Goal: Task Accomplishment & Management: Manage account settings

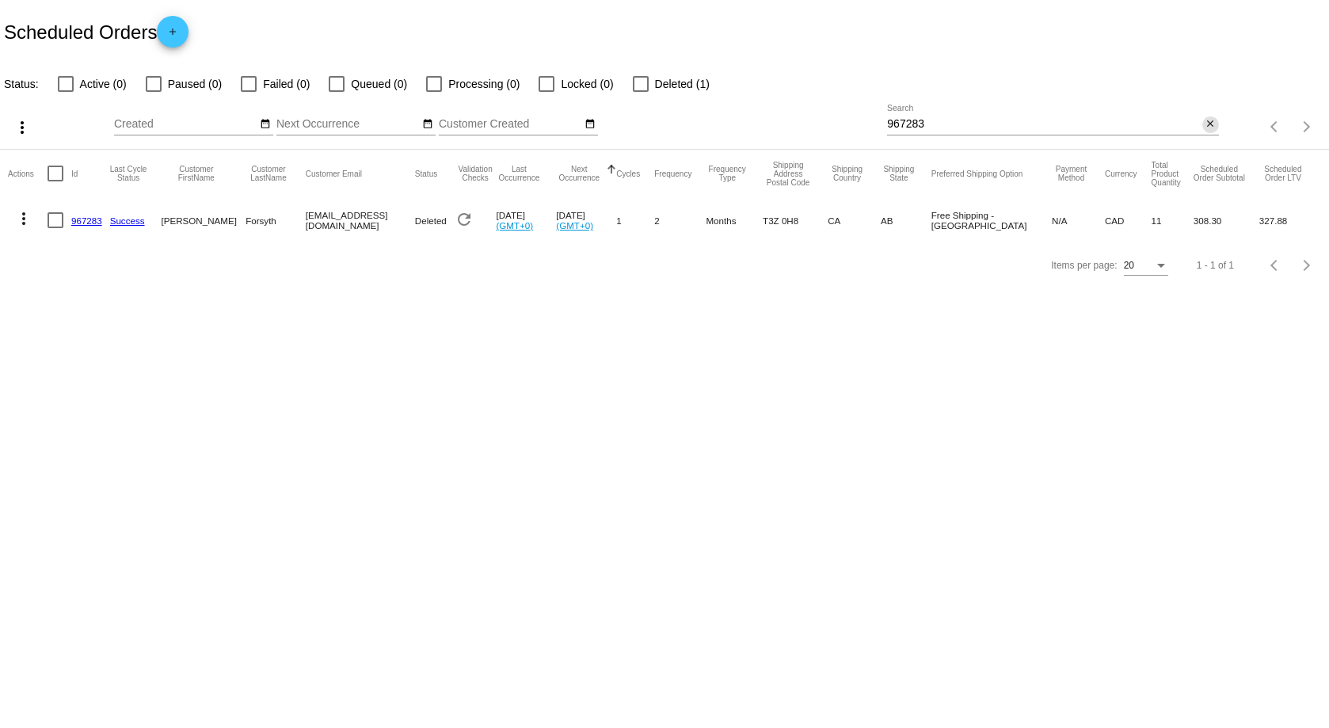
click at [1209, 121] on mat-icon "close" at bounding box center [1210, 124] width 11 height 13
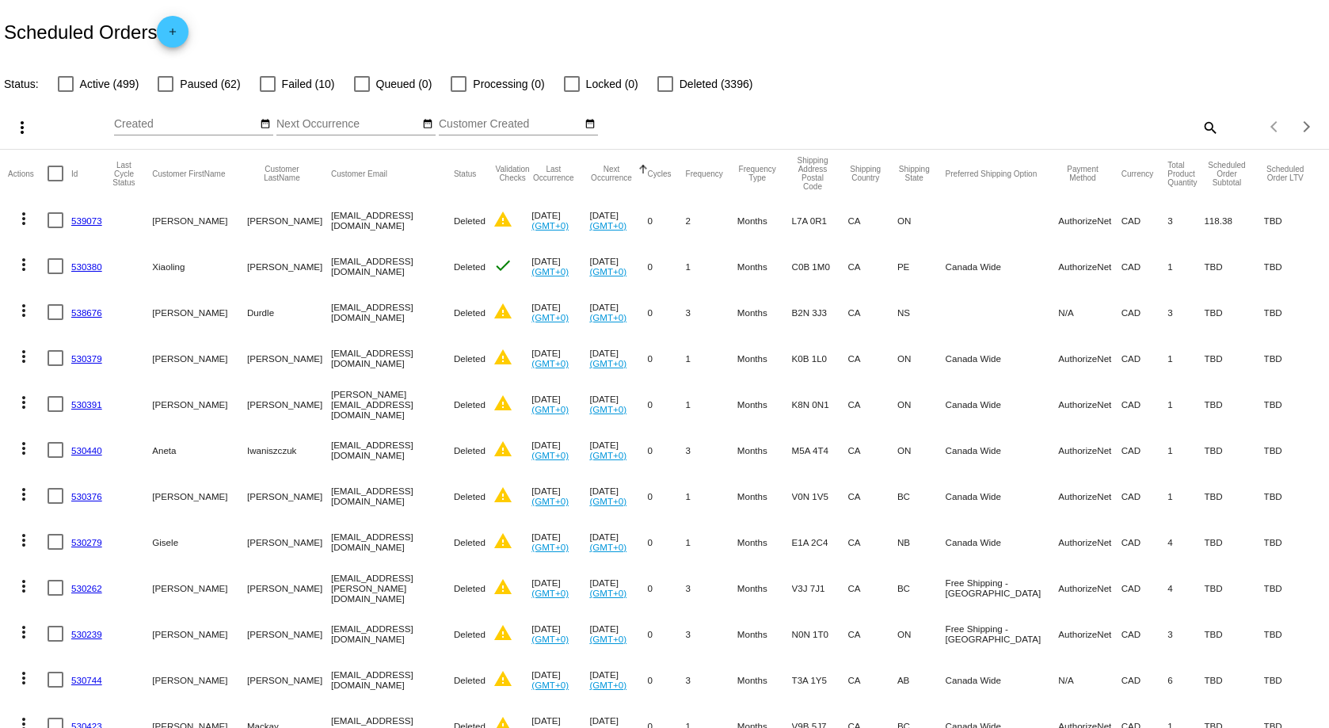
click at [1200, 128] on mat-icon "search" at bounding box center [1209, 127] width 19 height 25
click at [1161, 130] on input "Search" at bounding box center [1052, 124] width 331 height 13
paste input "[EMAIL_ADDRESS][DOMAIN_NAME]"
type input "[EMAIL_ADDRESS][DOMAIN_NAME]"
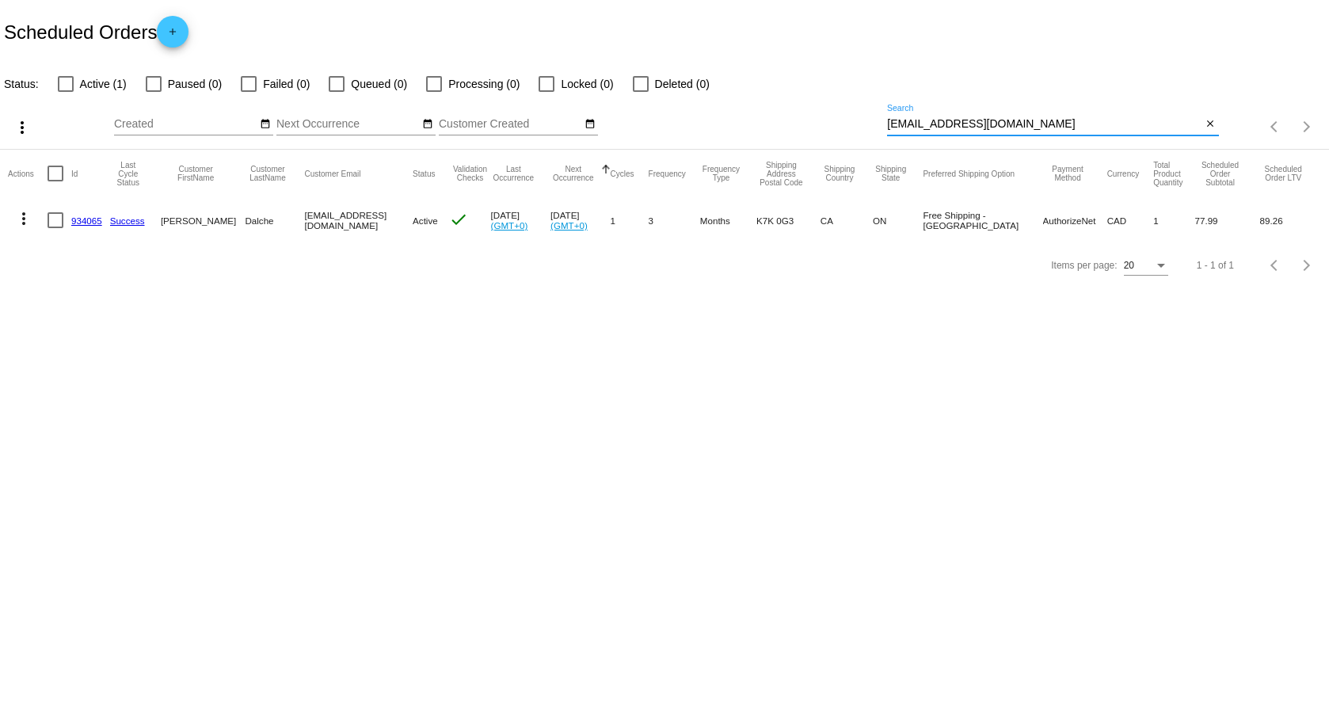
click at [82, 219] on link "934065" at bounding box center [86, 220] width 31 height 10
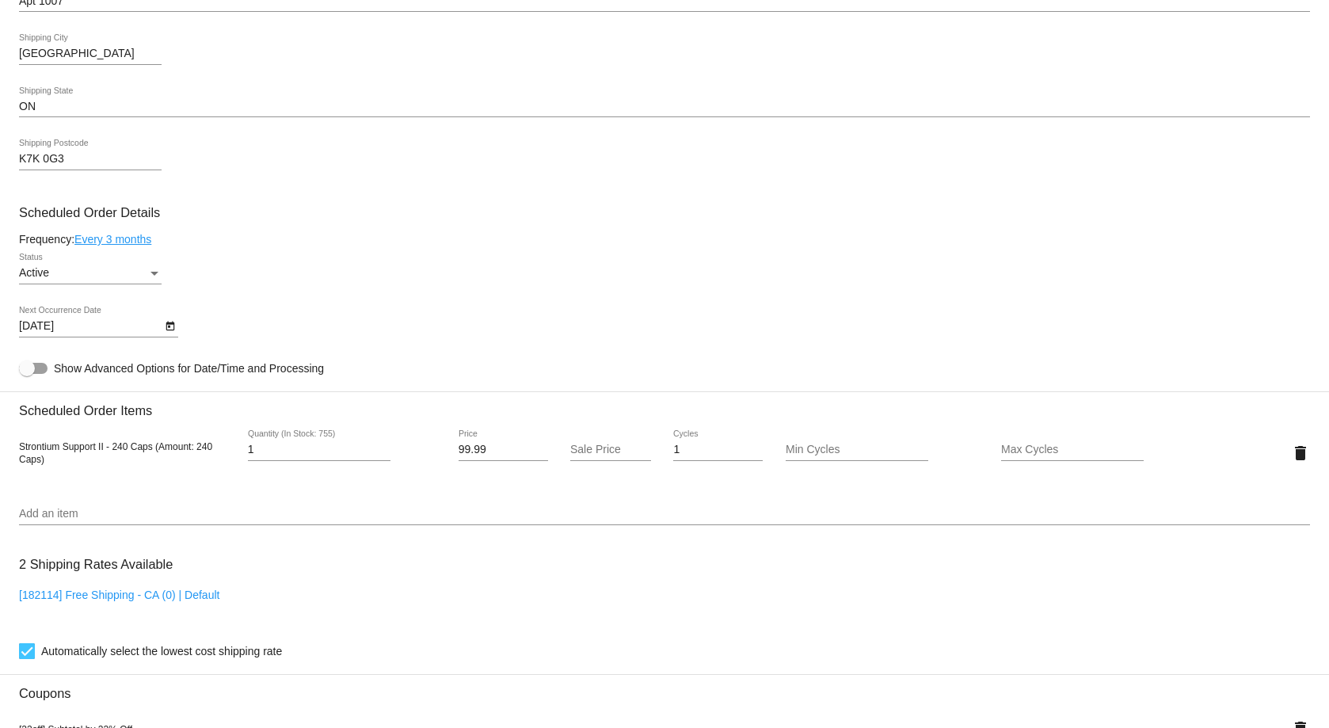
scroll to position [317, 0]
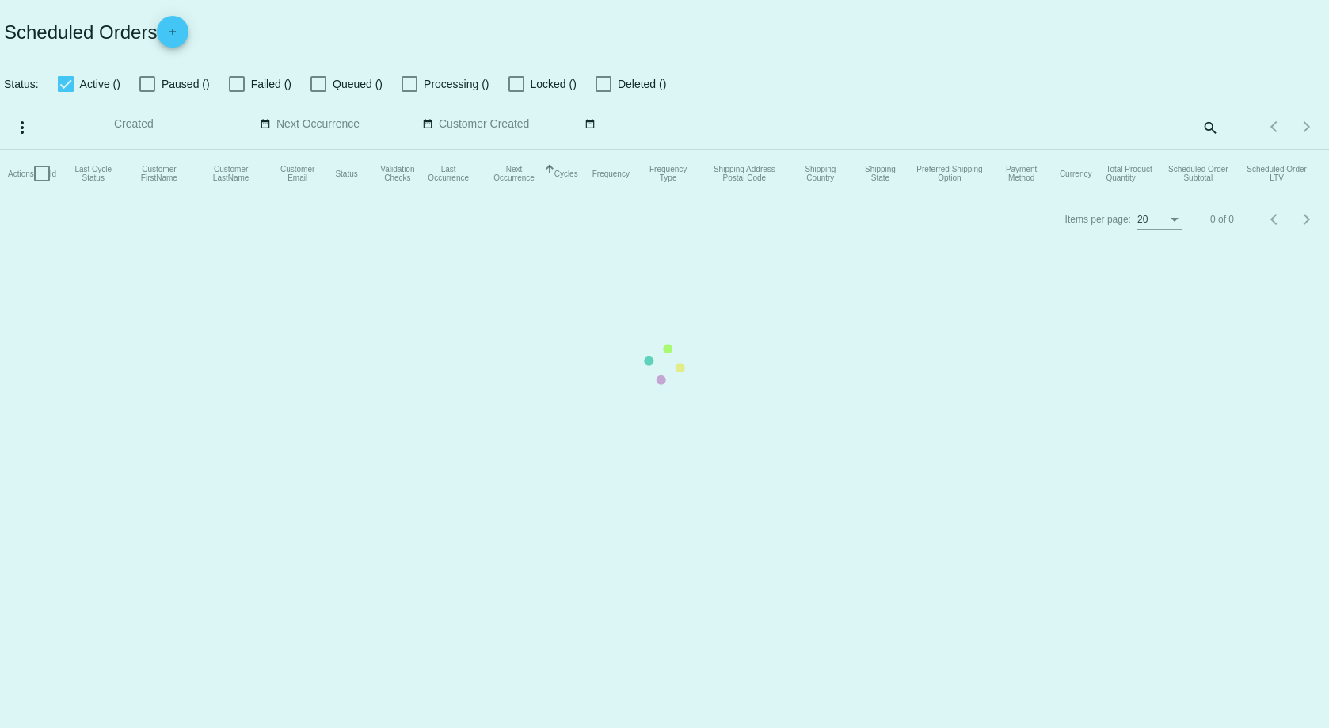
checkbox input "false"
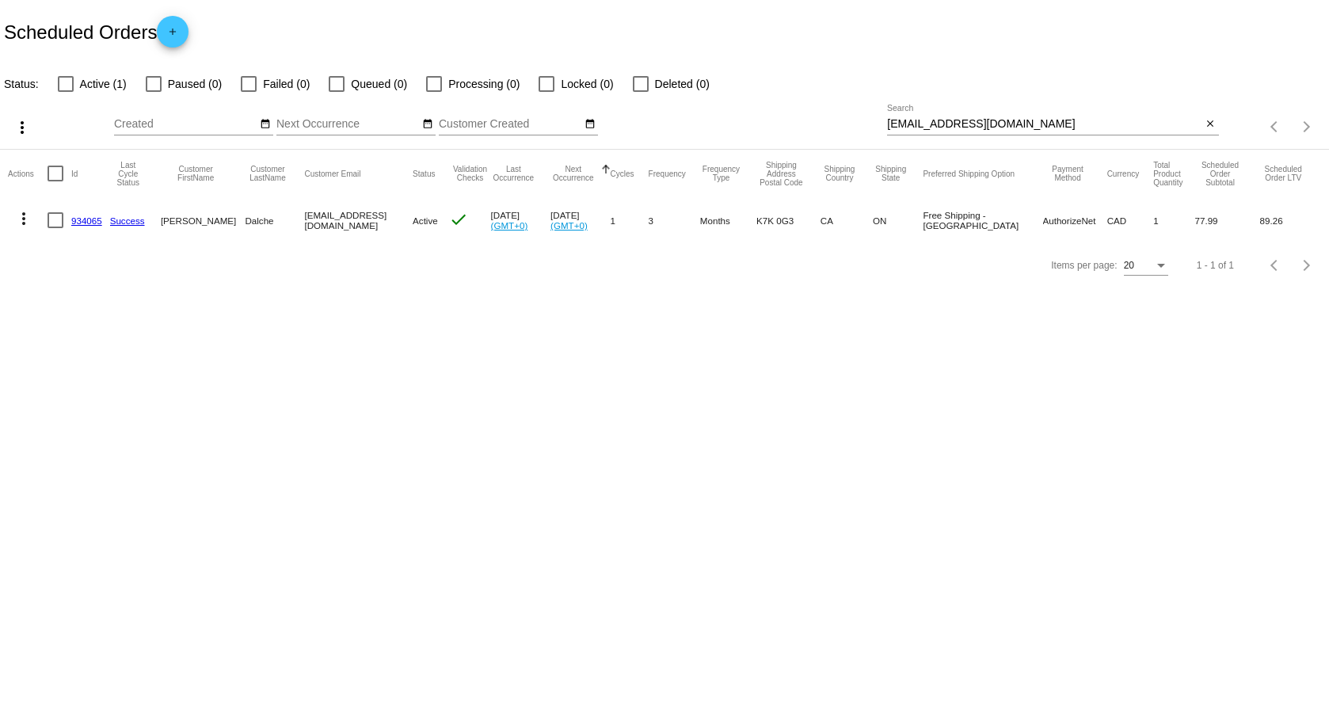
click at [56, 219] on div at bounding box center [56, 220] width 16 height 16
click at [55, 228] on input "checkbox" at bounding box center [55, 228] width 1 height 1
checkbox input "true"
click at [26, 215] on mat-icon "more_vert" at bounding box center [23, 218] width 19 height 19
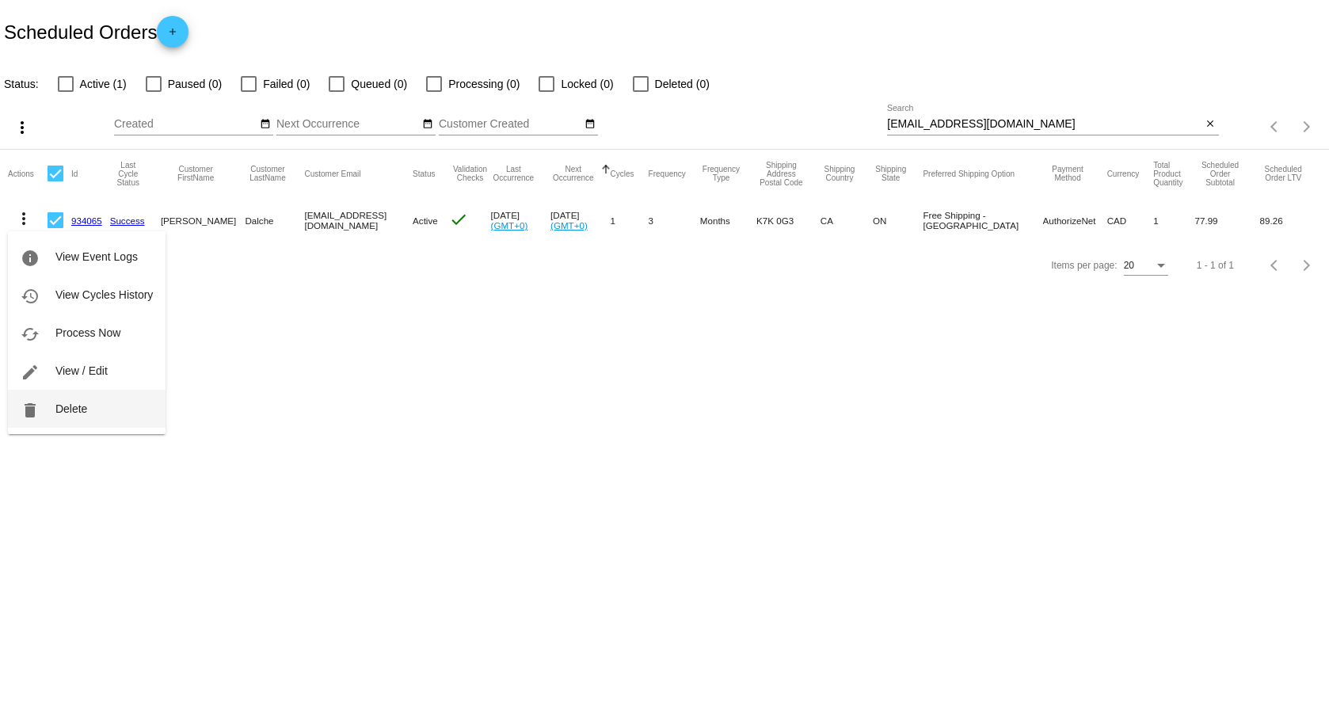
click at [101, 402] on button "delete Delete" at bounding box center [87, 409] width 158 height 38
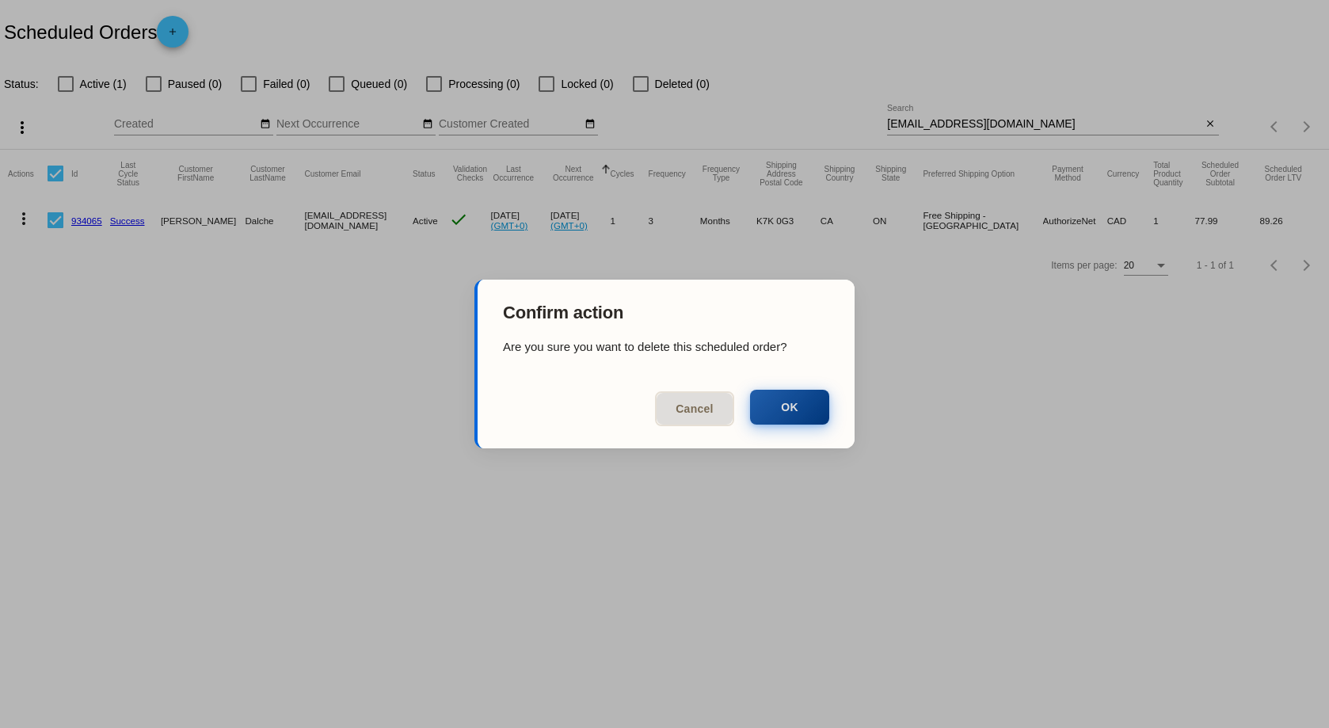
click at [788, 404] on button "OK" at bounding box center [789, 407] width 79 height 35
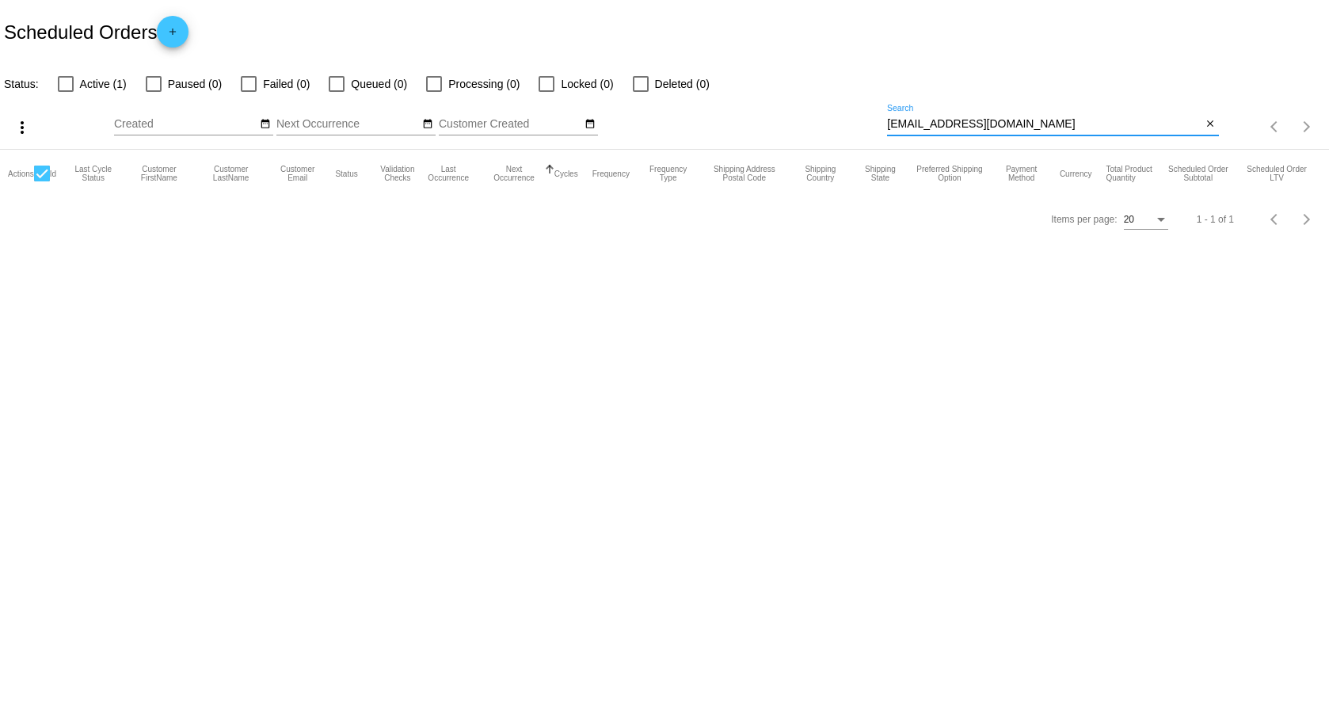
drag, startPoint x: 1020, startPoint y: 128, endPoint x: 694, endPoint y: 125, distance: 325.6
click at [684, 124] on div "more_vert Oct Jan Feb Mar [DATE]" at bounding box center [664, 121] width 1329 height 56
